Goal: Check status: Check status

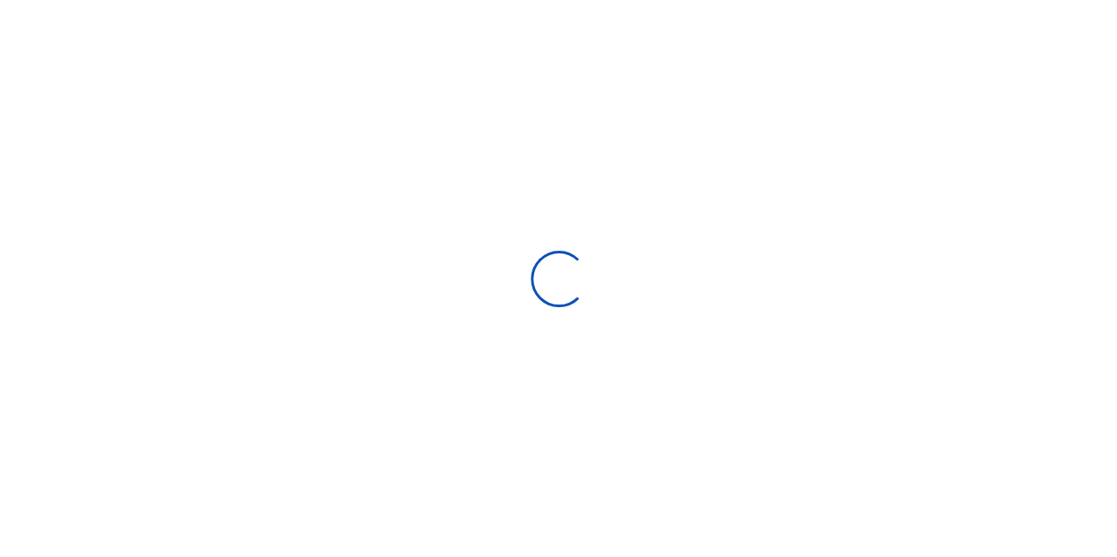
select select "Loading bundles"
select select
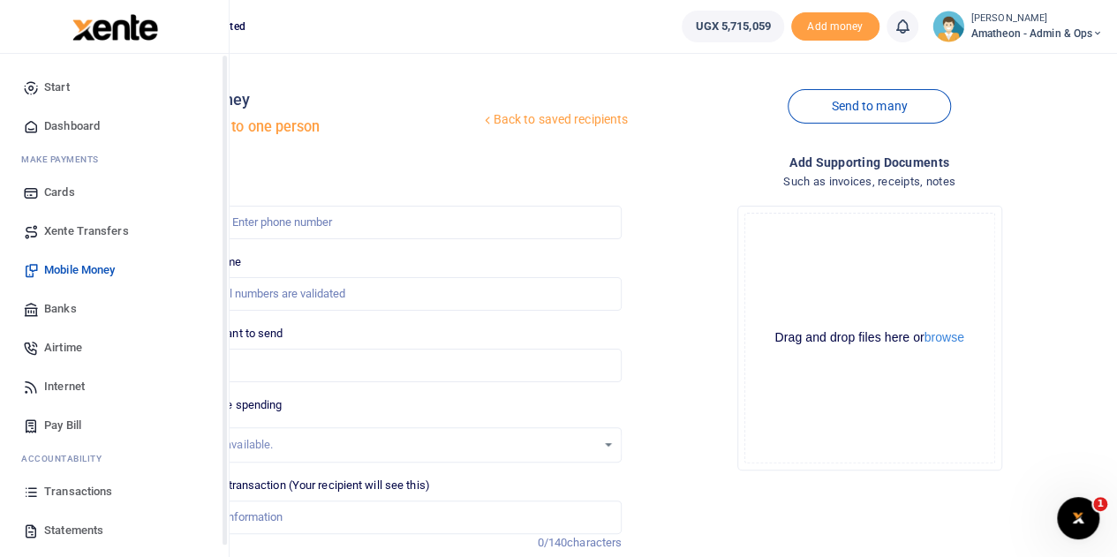
click at [41, 487] on link "Transactions" at bounding box center [114, 491] width 200 height 39
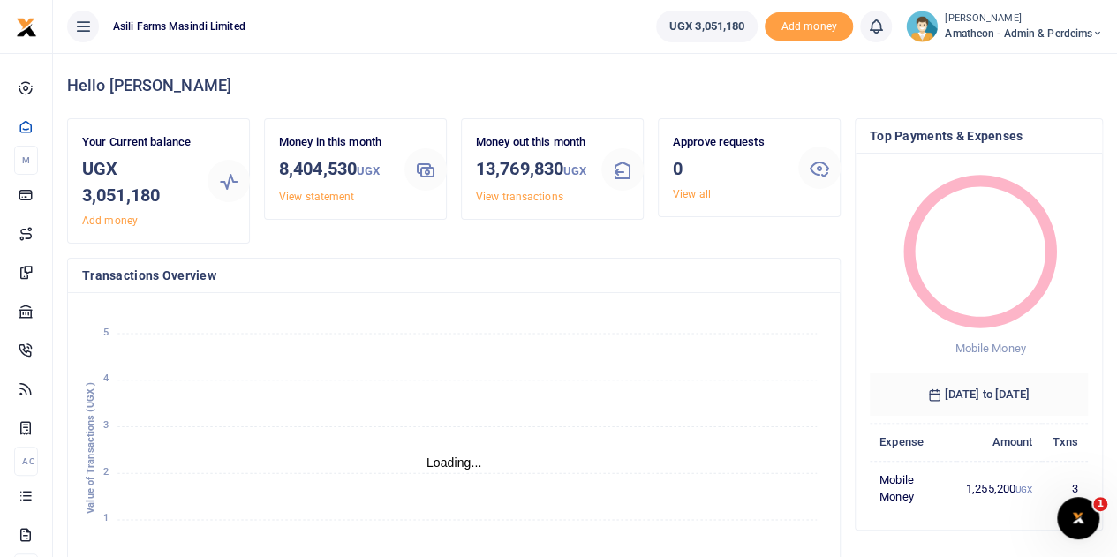
scroll to position [14, 14]
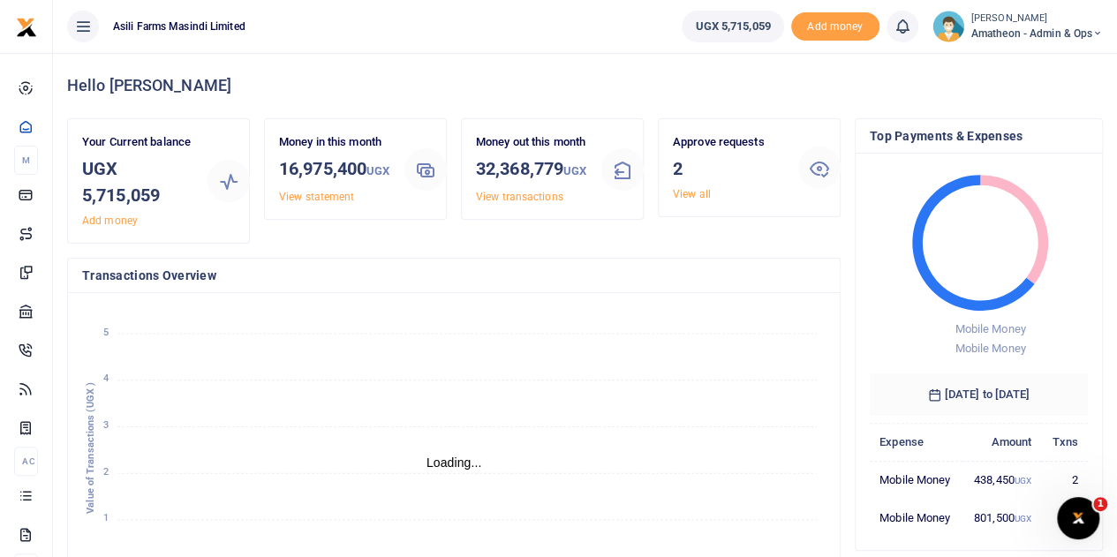
scroll to position [14, 14]
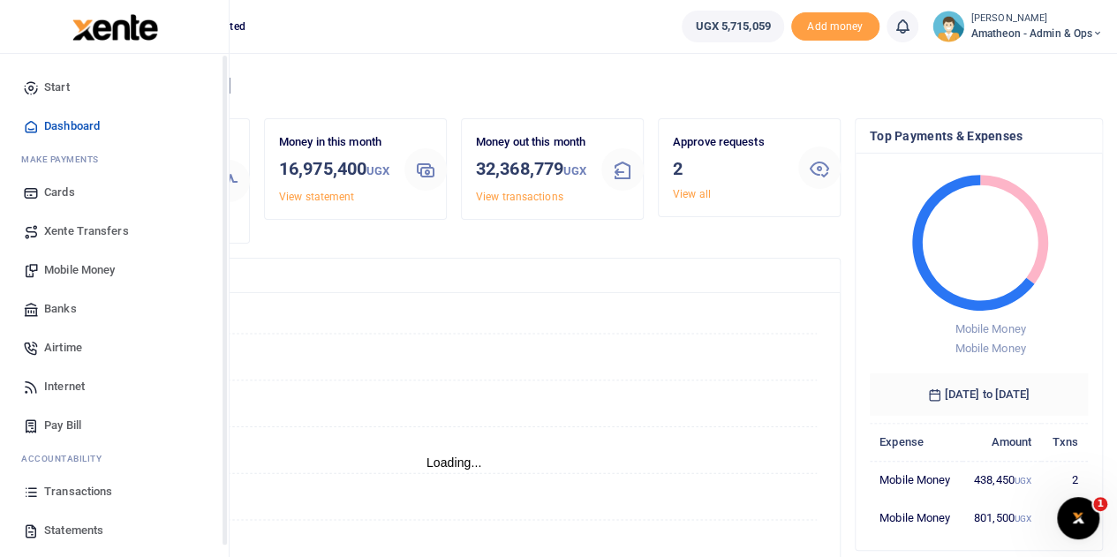
click at [56, 232] on span "Xente Transfers" at bounding box center [86, 232] width 85 height 18
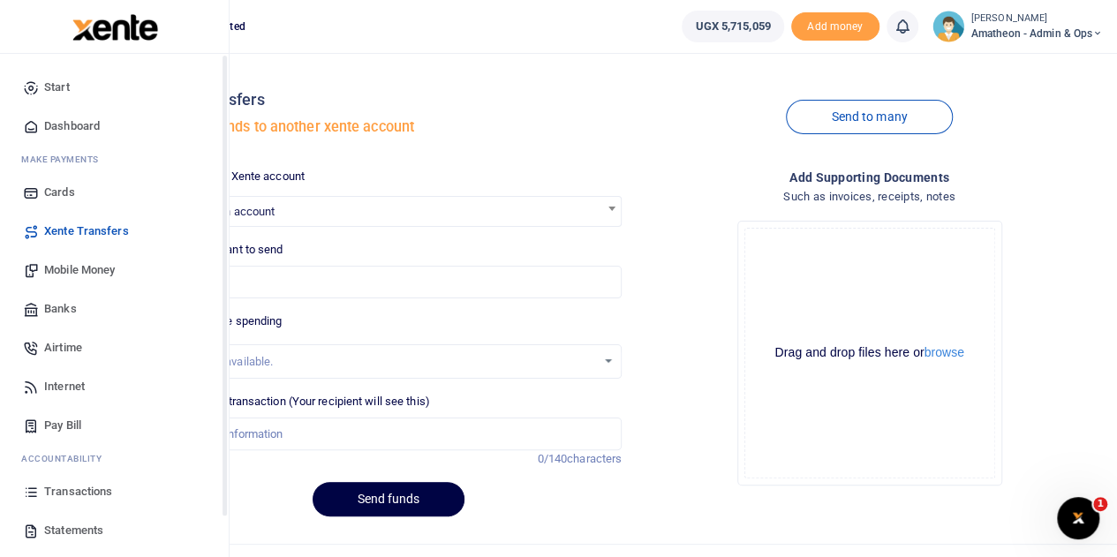
click at [25, 494] on icon at bounding box center [31, 492] width 16 height 16
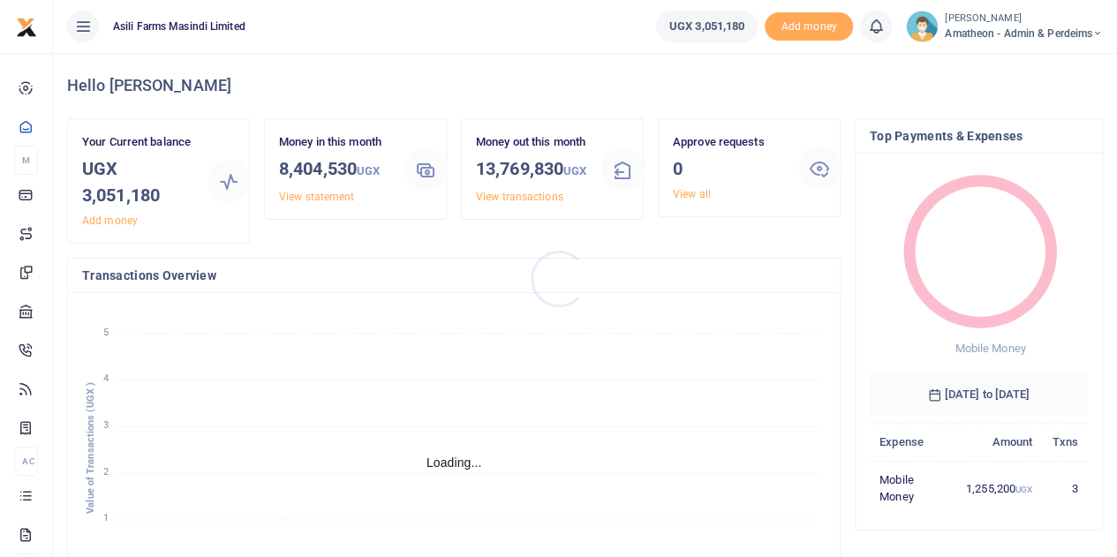
scroll to position [14, 14]
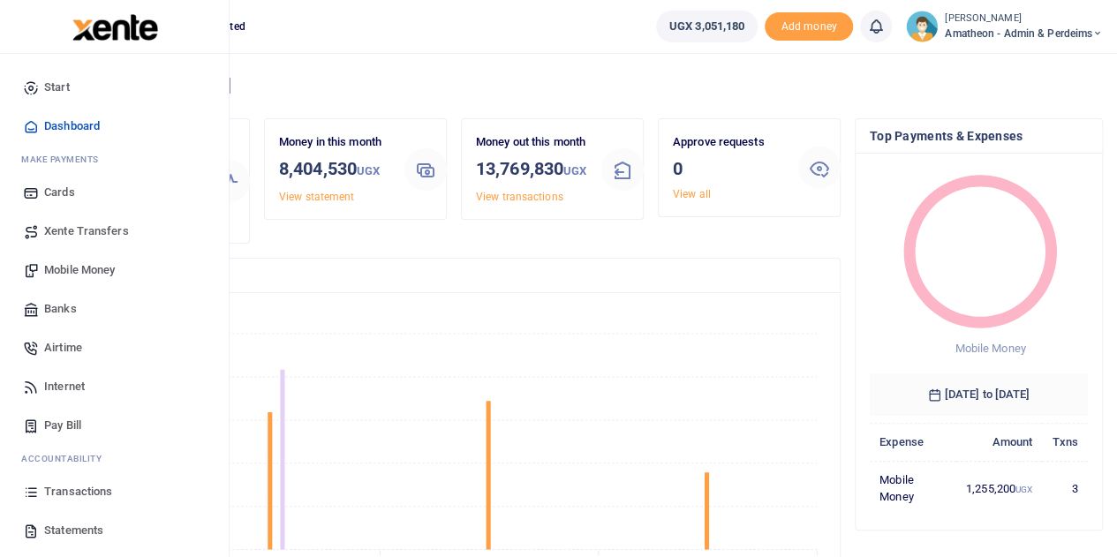
click at [51, 488] on span "Transactions" at bounding box center [78, 492] width 68 height 18
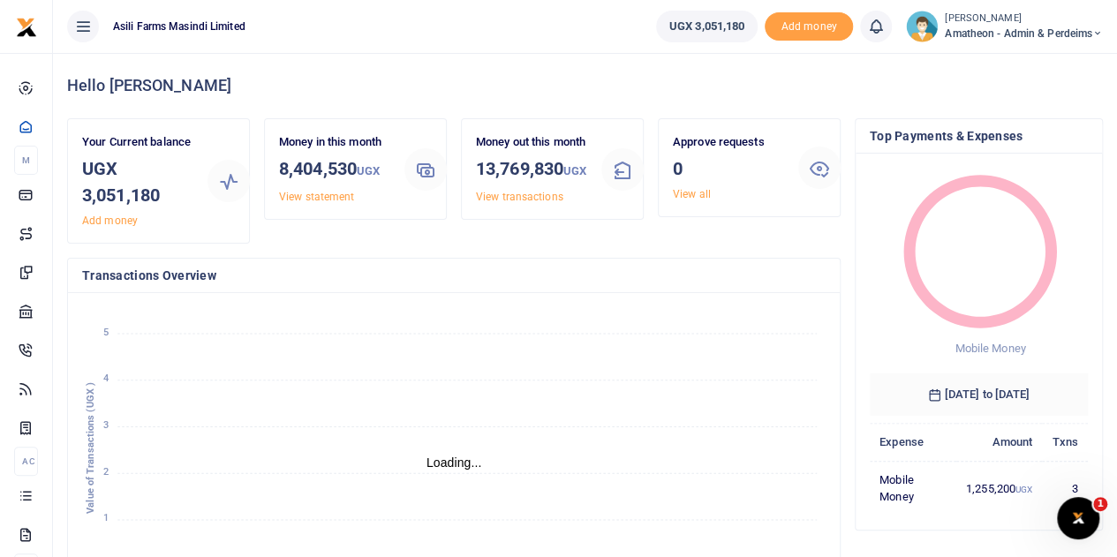
scroll to position [14, 14]
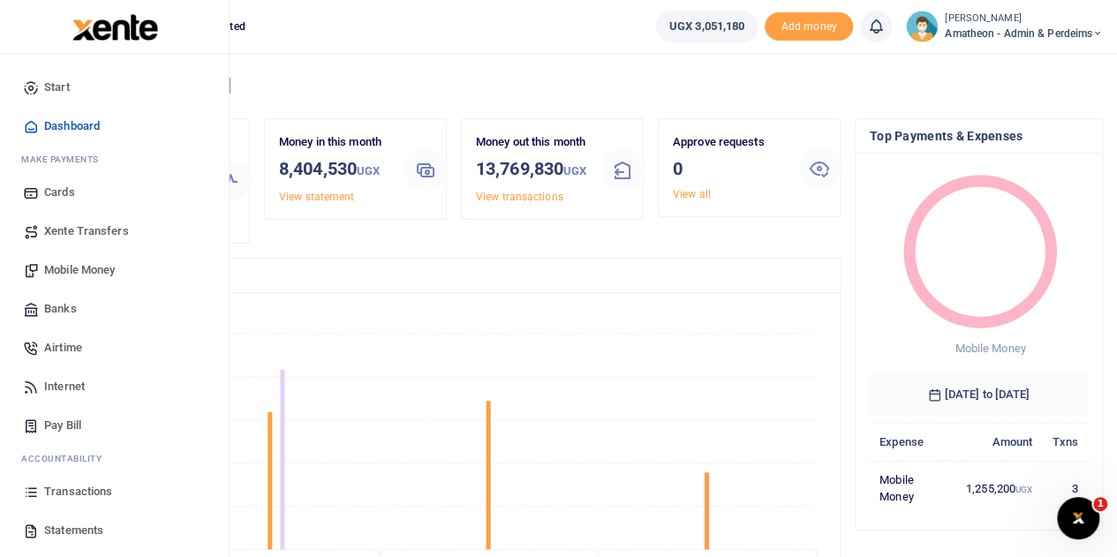
click at [53, 485] on span "Transactions" at bounding box center [78, 492] width 68 height 18
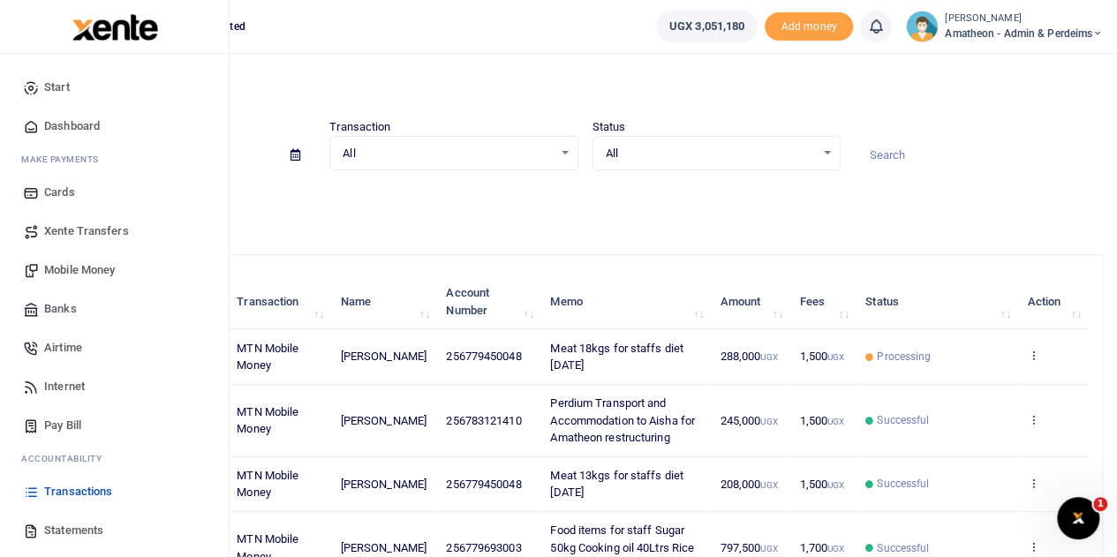
click at [57, 531] on span "Statements" at bounding box center [73, 531] width 59 height 18
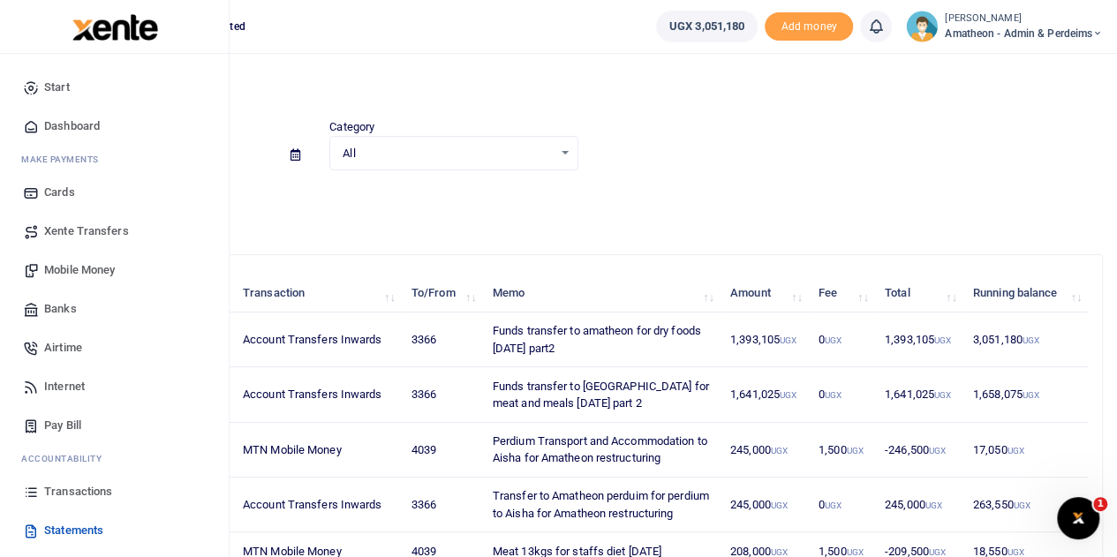
click at [65, 492] on span "Transactions" at bounding box center [78, 492] width 68 height 18
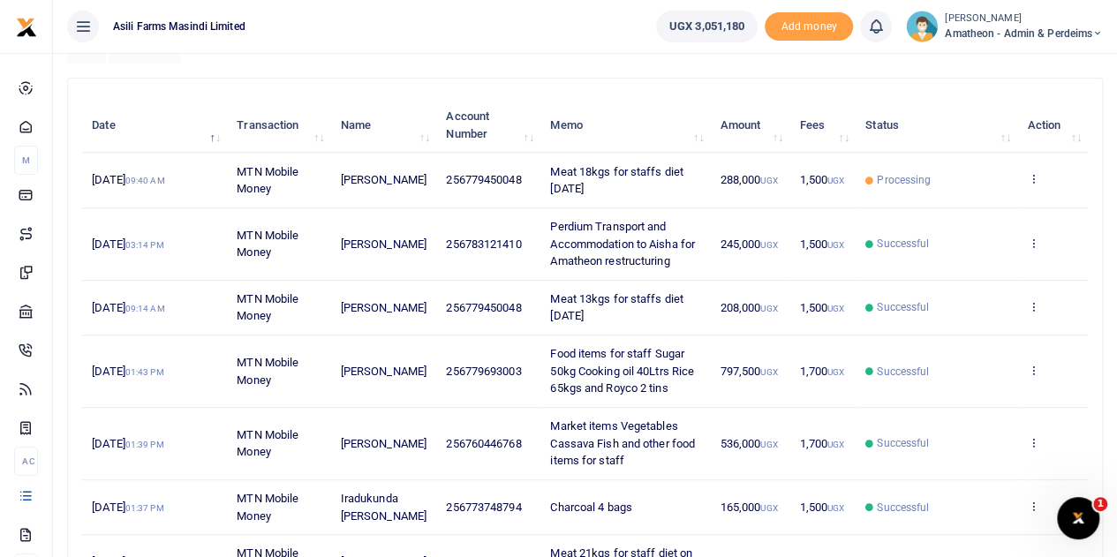
scroll to position [88, 0]
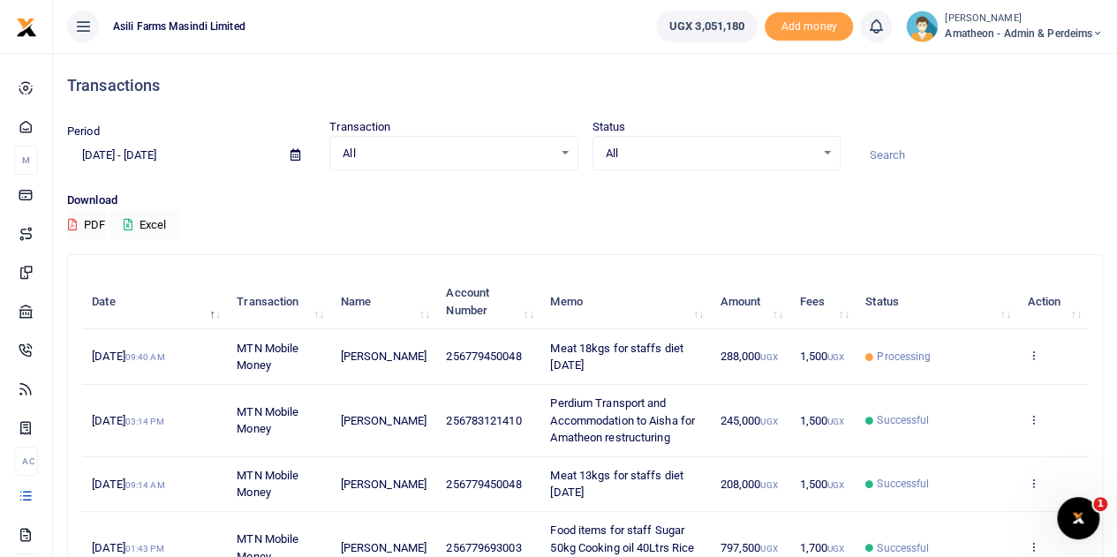
click at [570, 361] on span "Meat 18kgs for staffs diet [DATE]" at bounding box center [616, 357] width 133 height 31
